Goal: Check status

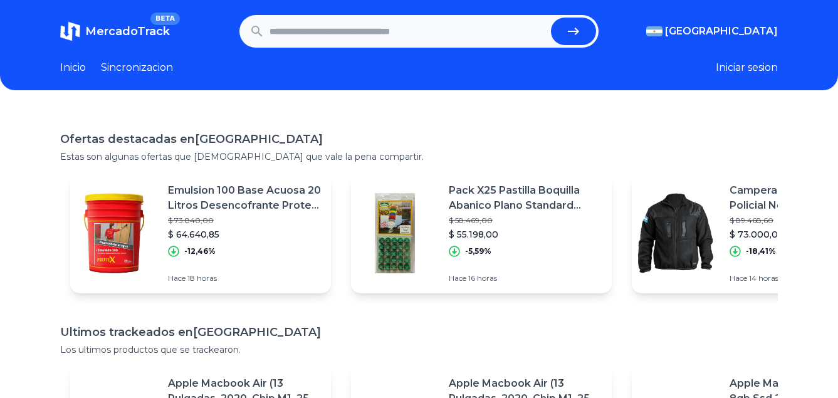
click at [274, 28] on input "text" at bounding box center [407, 32] width 276 height 28
paste input "**********"
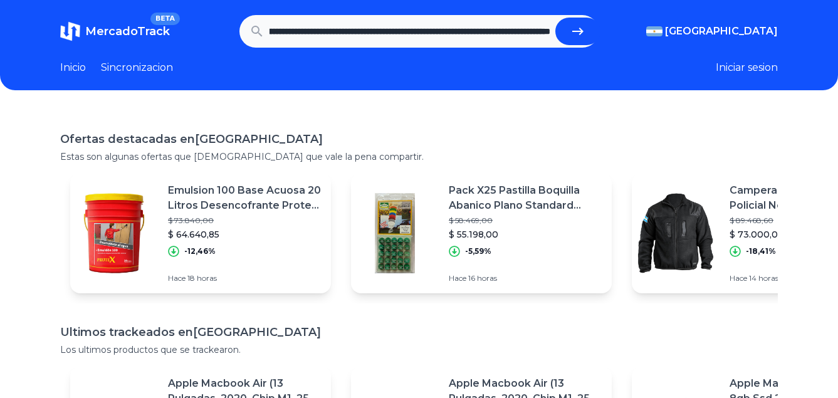
click at [555, 18] on button "submit" at bounding box center [577, 32] width 45 height 28
type input "**********"
